Goal: Information Seeking & Learning: Learn about a topic

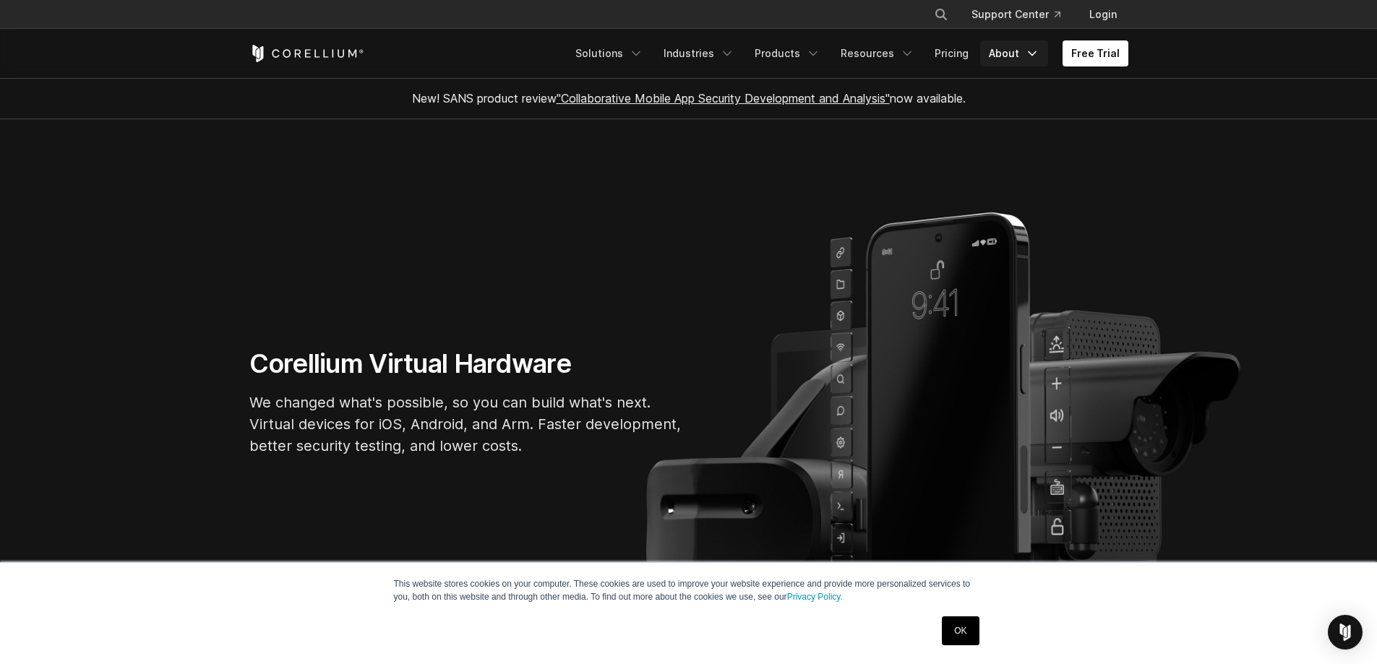
click at [1013, 51] on link "About" at bounding box center [1014, 53] width 68 height 26
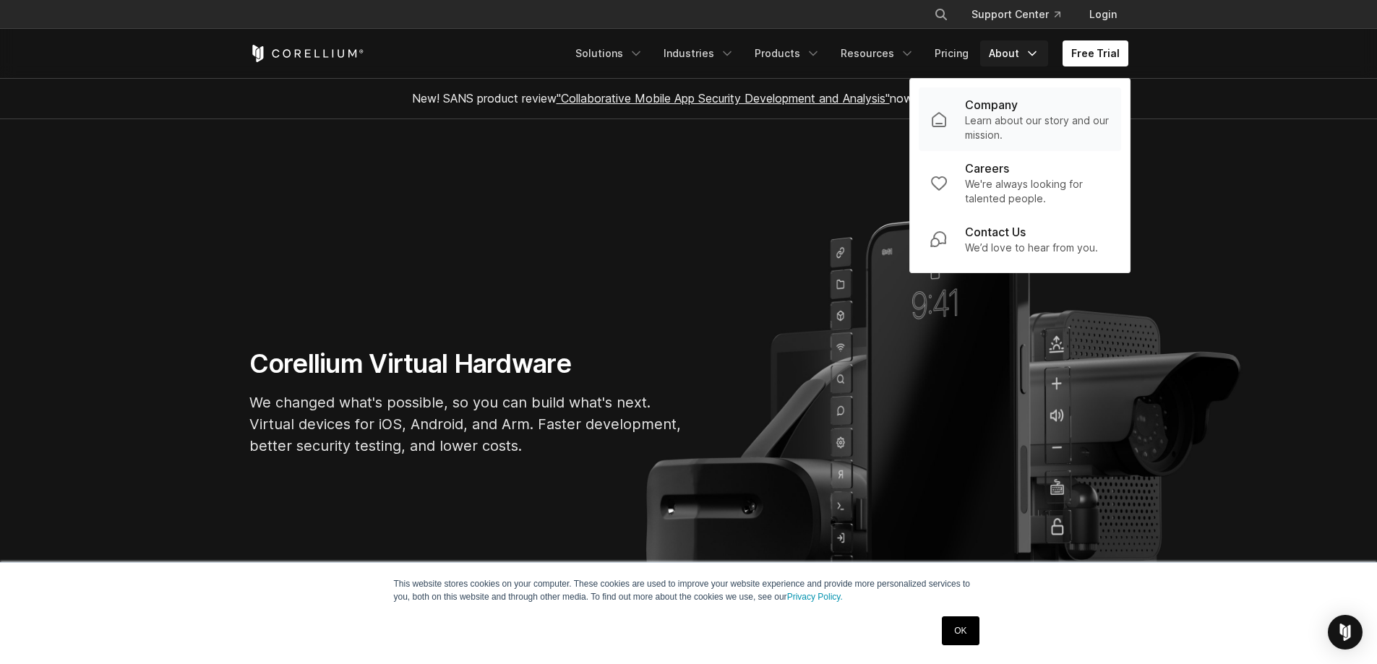
click at [1009, 124] on p "Learn about our story and our mission." at bounding box center [1037, 128] width 145 height 29
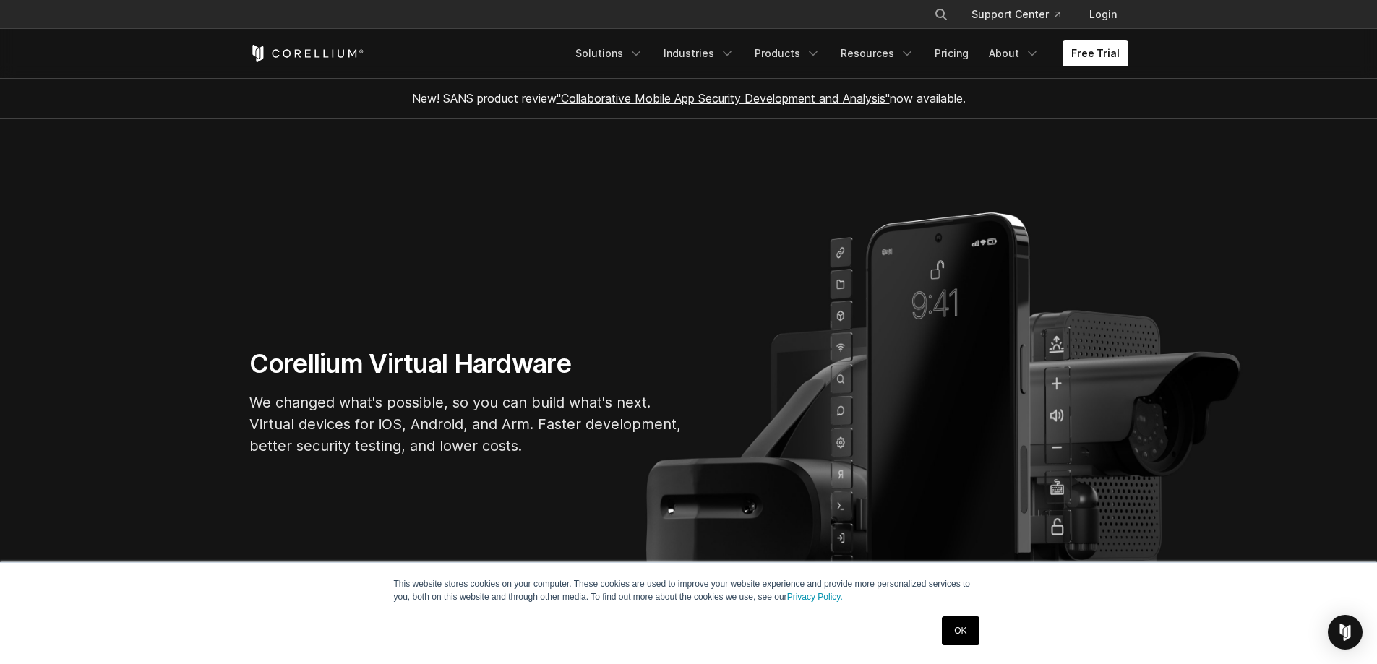
click at [970, 623] on link "OK" at bounding box center [960, 631] width 37 height 29
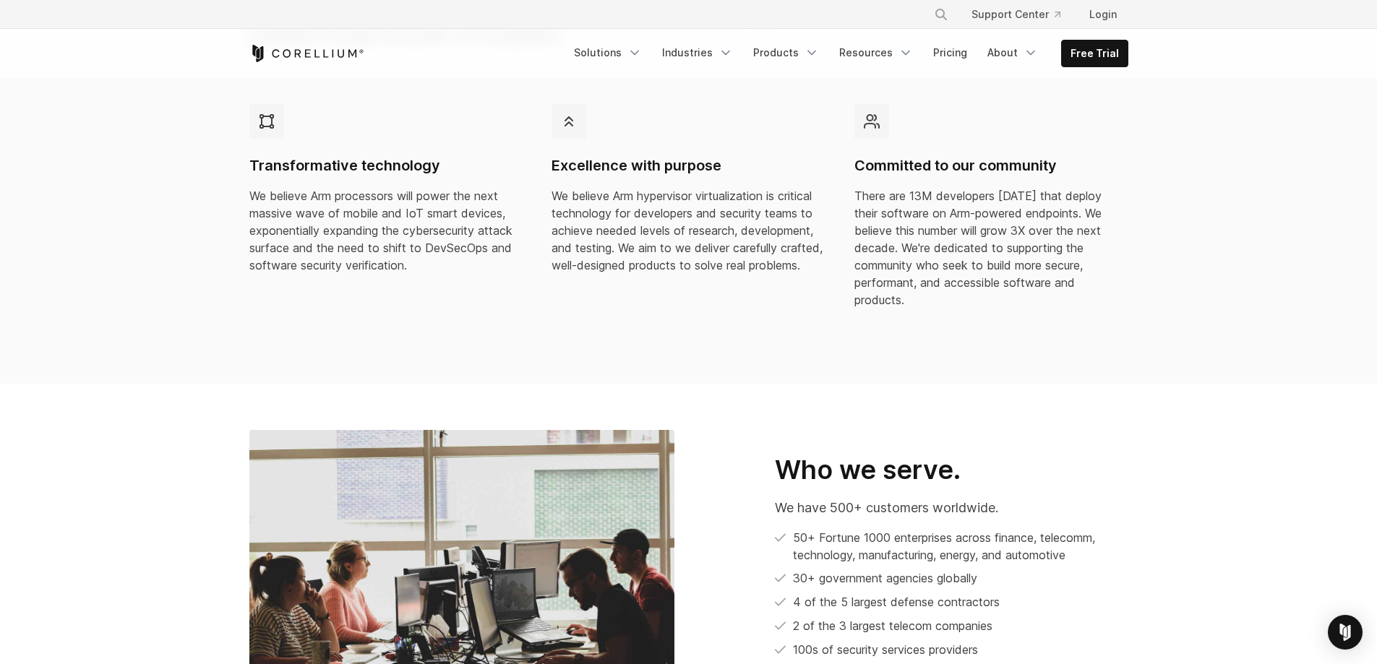
scroll to position [651, 0]
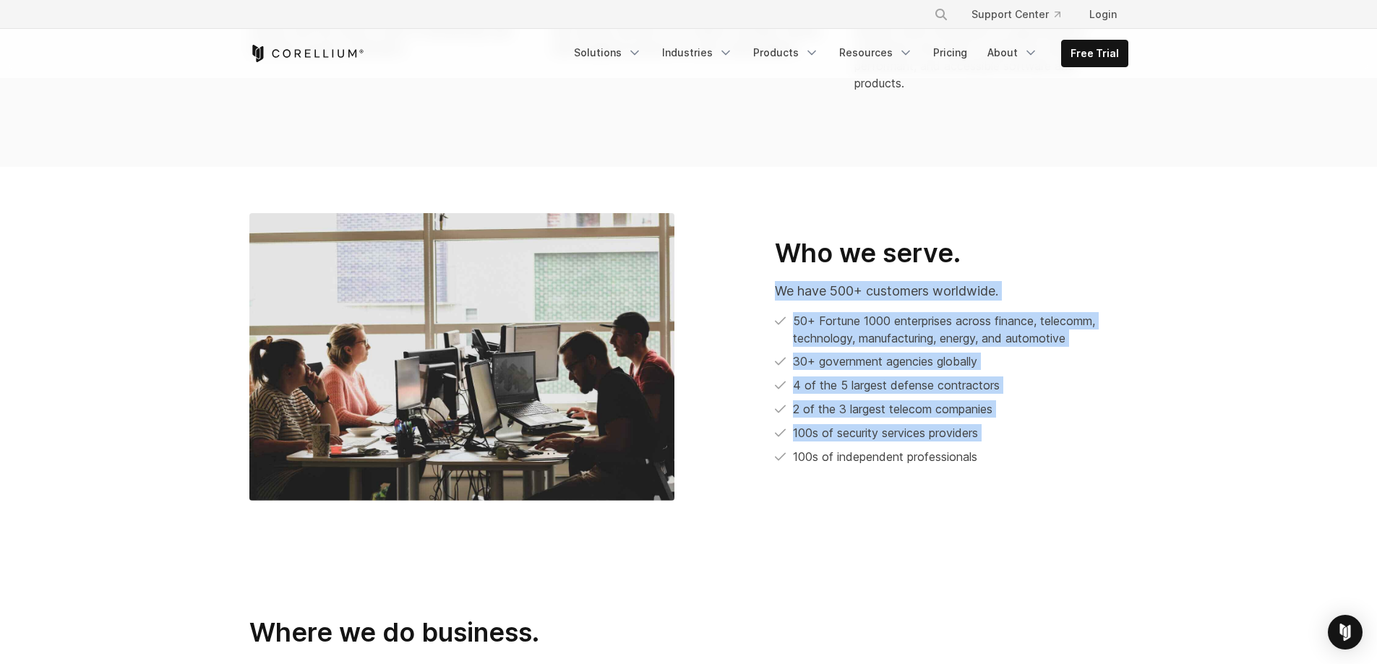
drag, startPoint x: 985, startPoint y: 440, endPoint x: 778, endPoint y: 261, distance: 273.7
click at [778, 261] on div "Who we serve. We have 500+ customers worldwide. 50+ Fortune 1000 enterprises ac…" at bounding box center [915, 351] width 425 height 229
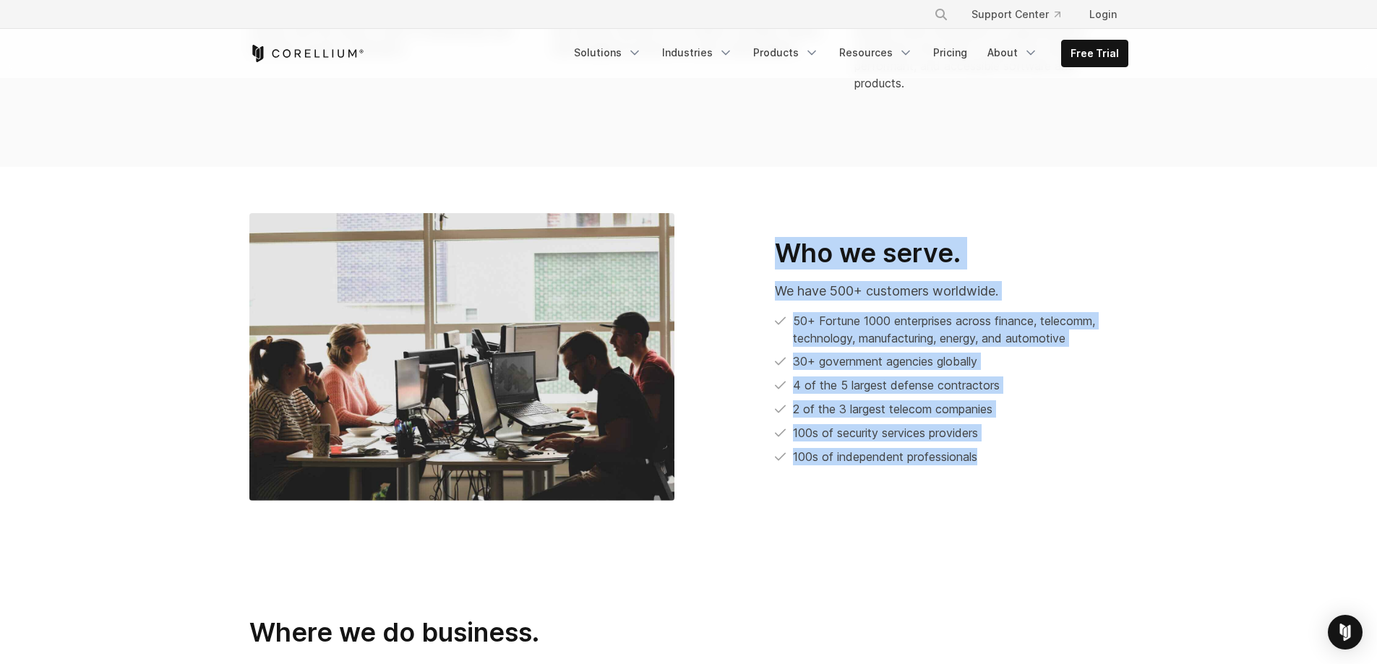
drag, startPoint x: 779, startPoint y: 238, endPoint x: 996, endPoint y: 458, distance: 309.8
click at [996, 458] on div "Who we serve. We have 500+ customers worldwide. 50+ Fortune 1000 enterprises ac…" at bounding box center [916, 357] width 454 height 241
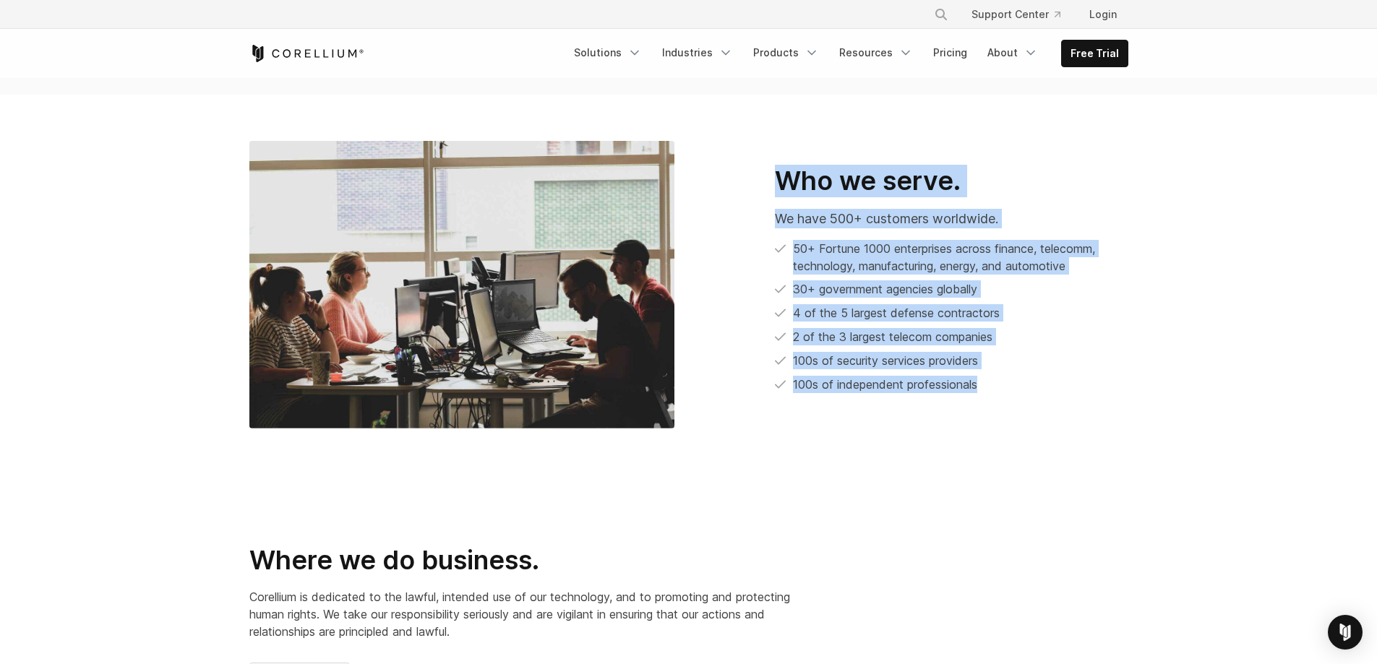
scroll to position [795, 0]
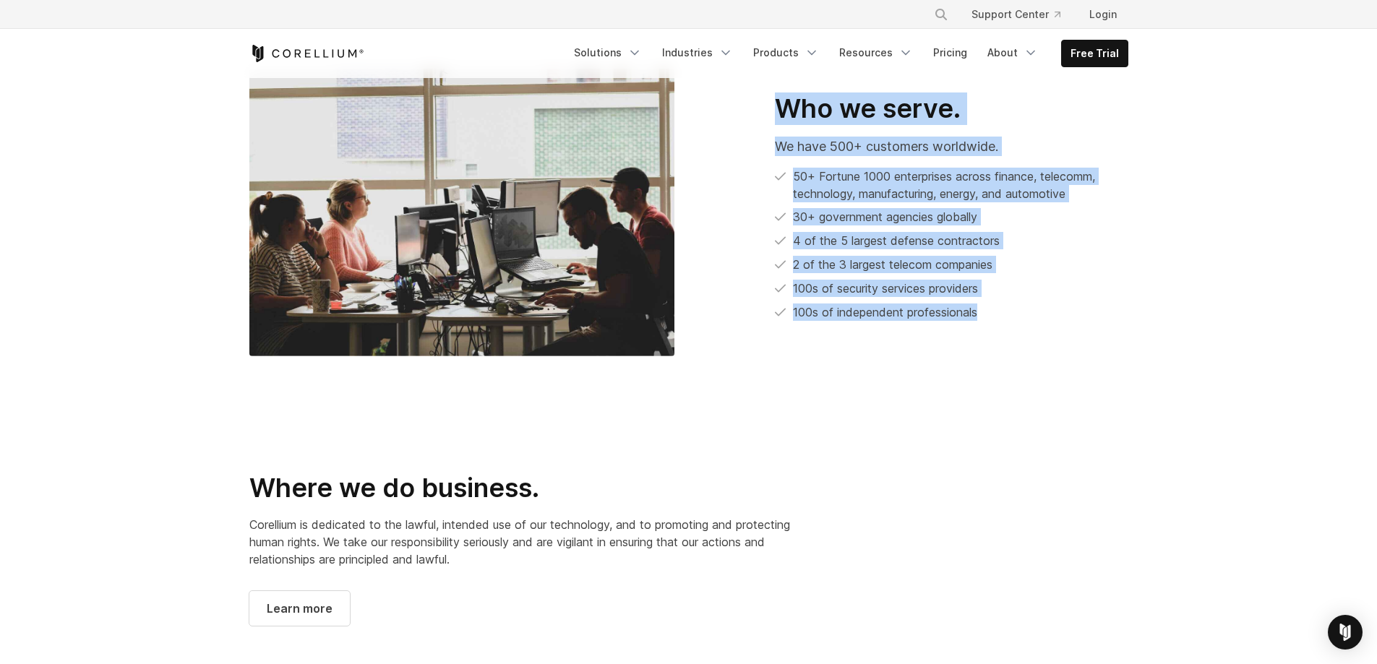
copy div "Who we serve. We have 500+ customers worldwide. 50+ Fortune 1000 enterprises ac…"
